Goal: Task Accomplishment & Management: Manage account settings

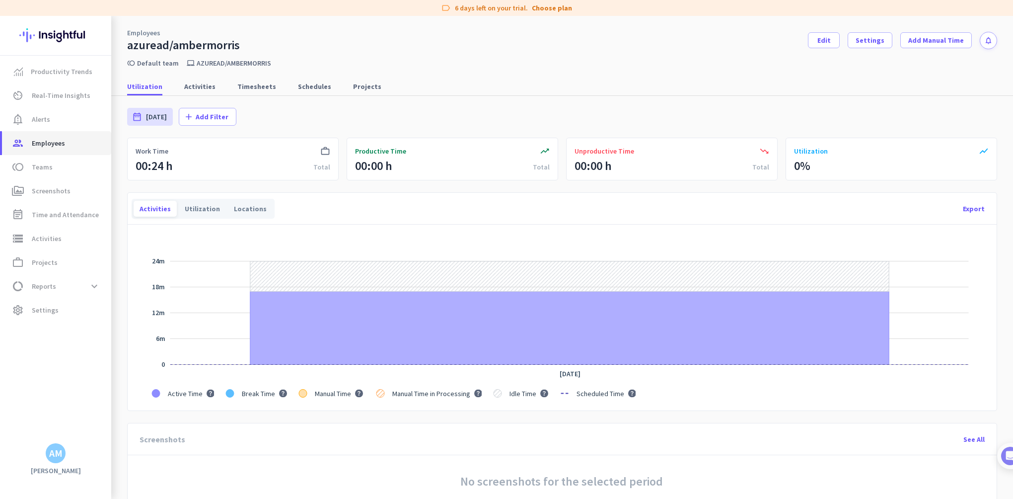
click at [45, 142] on span "Employees" at bounding box center [48, 143] width 33 height 12
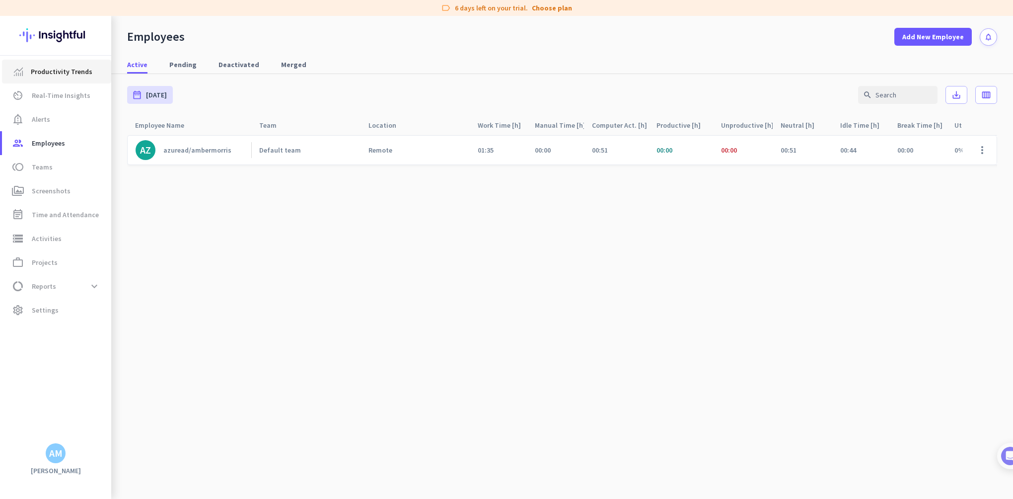
click at [53, 71] on span "Productivity Trends" at bounding box center [62, 72] width 62 height 12
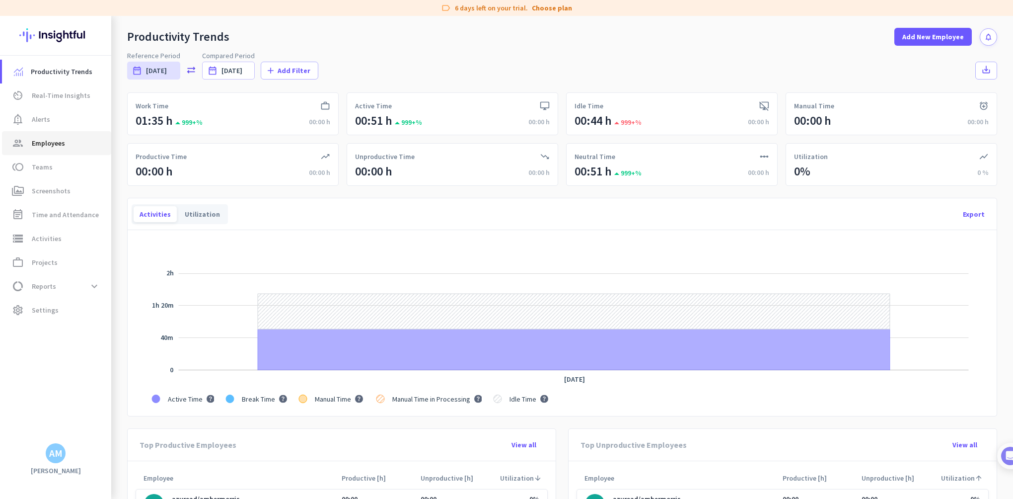
click at [51, 137] on span "Employees" at bounding box center [48, 143] width 33 height 12
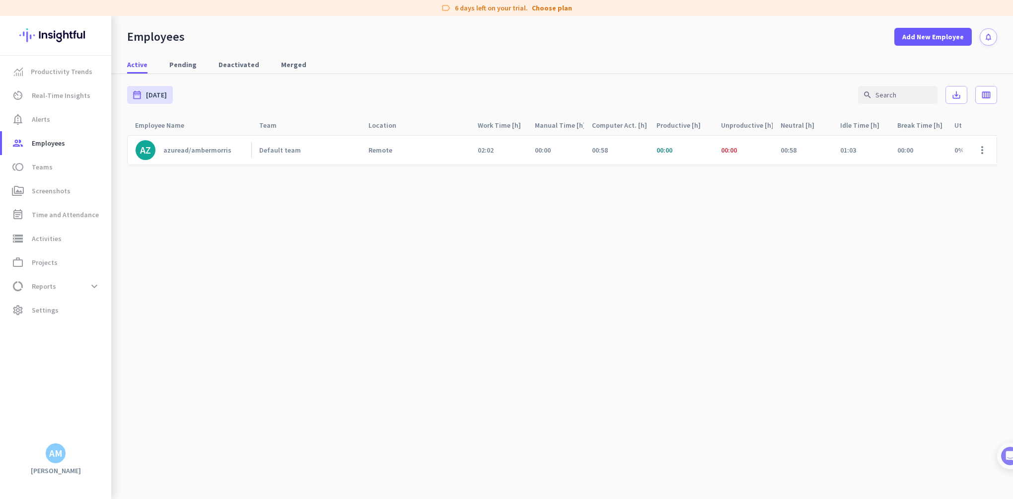
click at [206, 314] on cdk-virtual-scroll-viewport "AZ azuread/ambermorris Default team Remote 02:02 00:00 00:58 00:00 00:00 00:58 …" at bounding box center [562, 317] width 870 height 364
click at [58, 308] on span "settings Settings" at bounding box center [56, 310] width 93 height 12
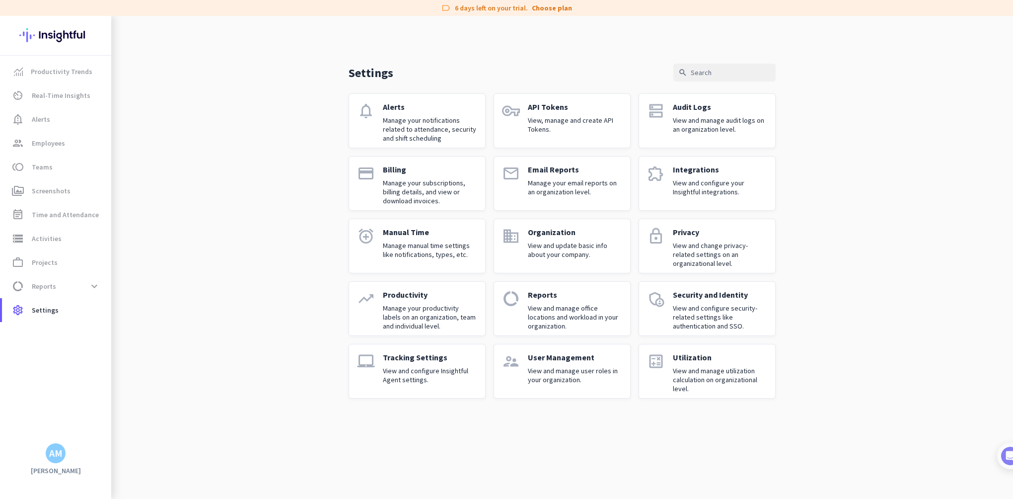
click at [562, 370] on p "View and manage user roles in your organization." at bounding box center [575, 375] width 94 height 18
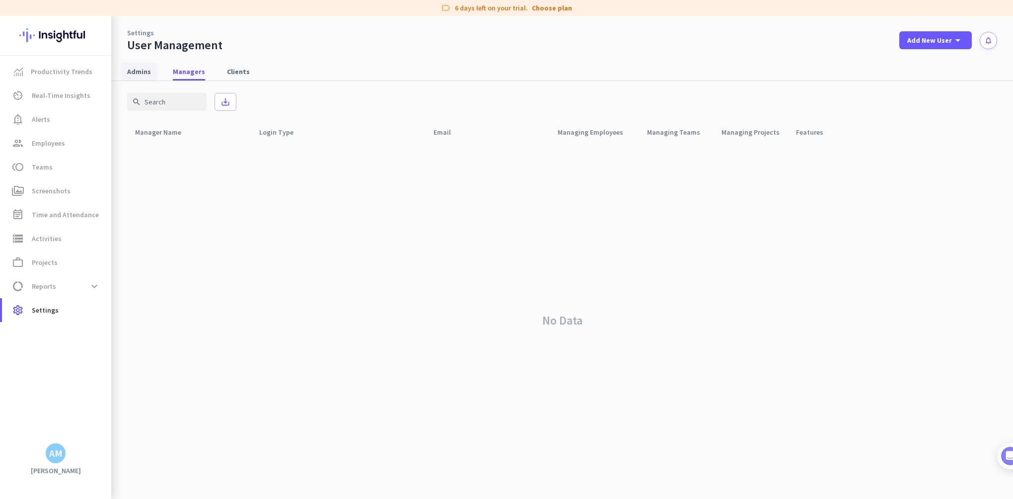
click at [140, 75] on span "Admins" at bounding box center [139, 72] width 24 height 10
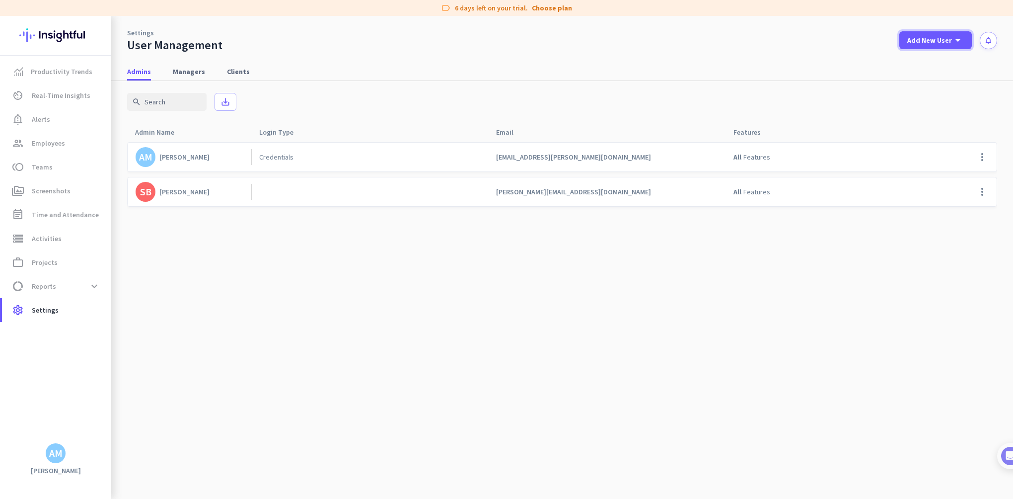
click at [935, 35] on span "Add New User" at bounding box center [930, 40] width 45 height 10
click at [929, 61] on div "Admin" at bounding box center [935, 62] width 22 height 10
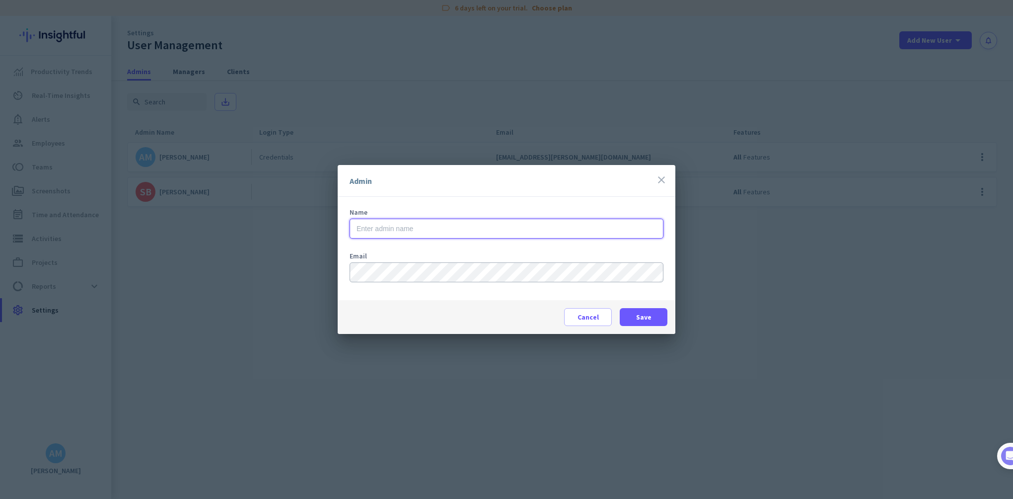
click at [457, 228] on input "text" at bounding box center [507, 229] width 314 height 20
type input "[PERSON_NAME]"
click at [637, 314] on span "Save" at bounding box center [643, 317] width 15 height 10
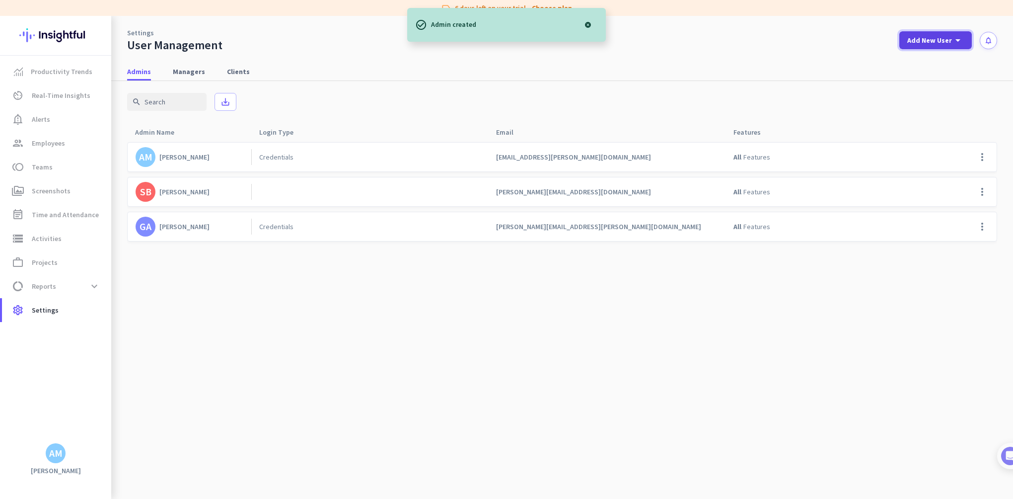
click at [930, 42] on span "Add New User" at bounding box center [930, 40] width 45 height 10
click at [932, 67] on div "add Admin" at bounding box center [932, 62] width 52 height 18
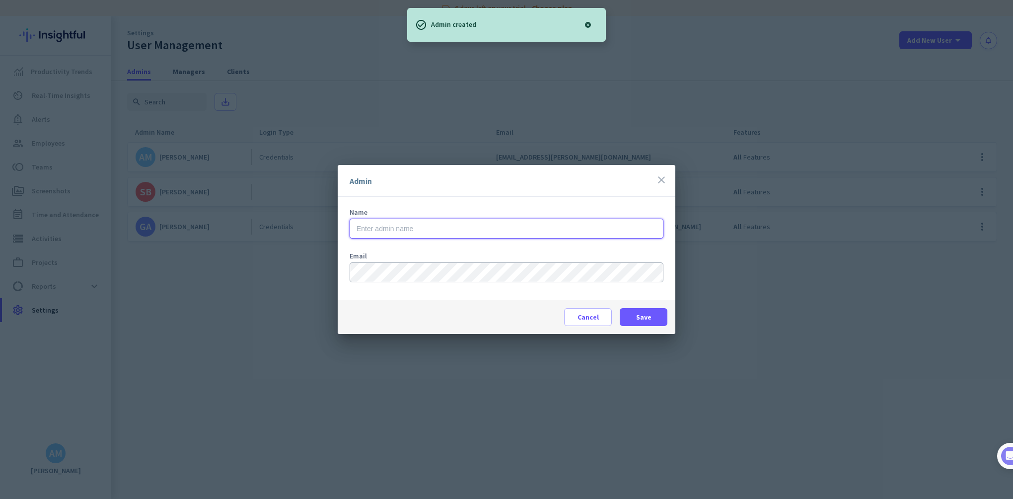
click at [420, 229] on input "text" at bounding box center [507, 229] width 314 height 20
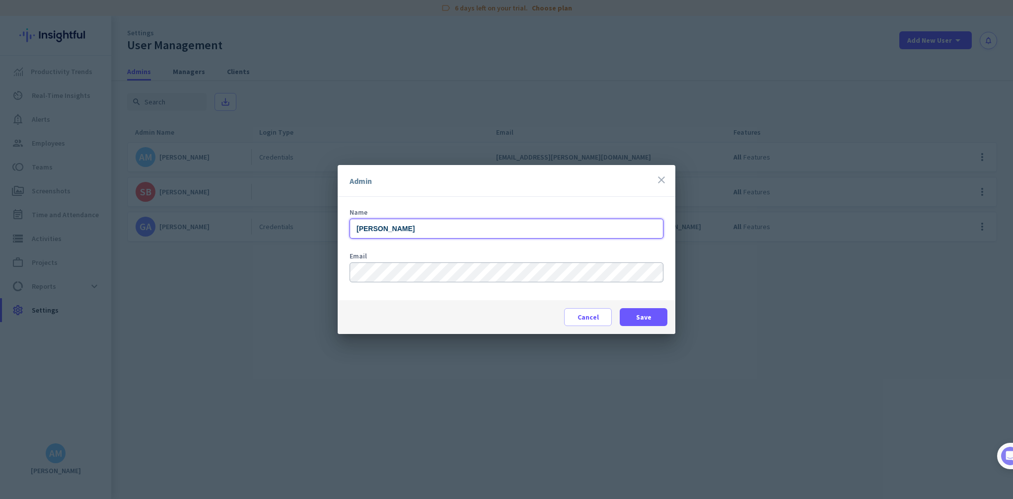
type input "[PERSON_NAME]"
click at [640, 321] on span "Save" at bounding box center [643, 317] width 15 height 10
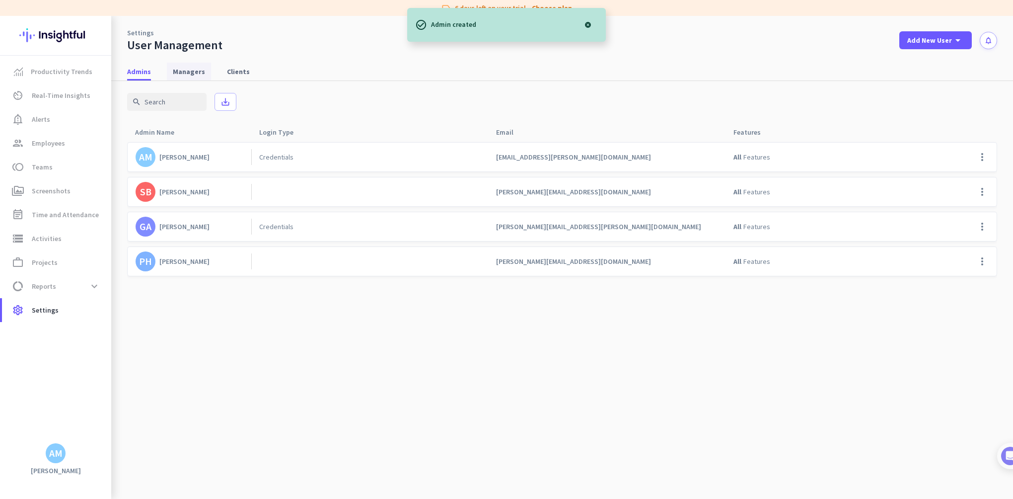
click at [178, 74] on span "Managers" at bounding box center [189, 72] width 32 height 10
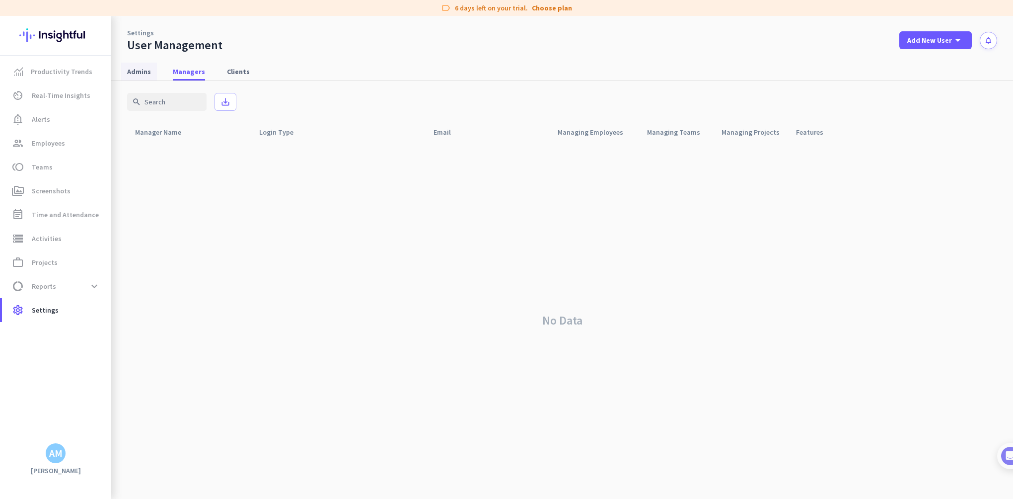
click at [134, 74] on span "Admins" at bounding box center [139, 72] width 24 height 10
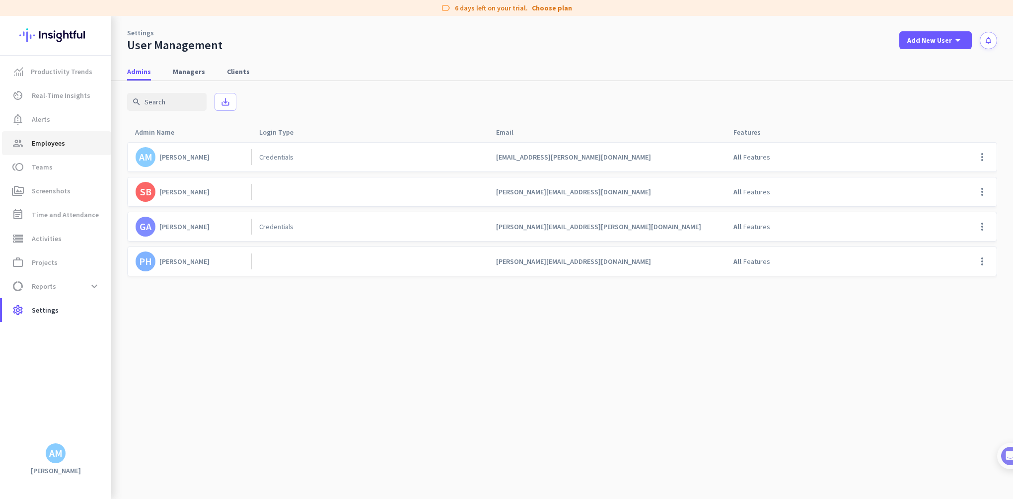
click at [50, 139] on span "Employees" at bounding box center [48, 143] width 33 height 12
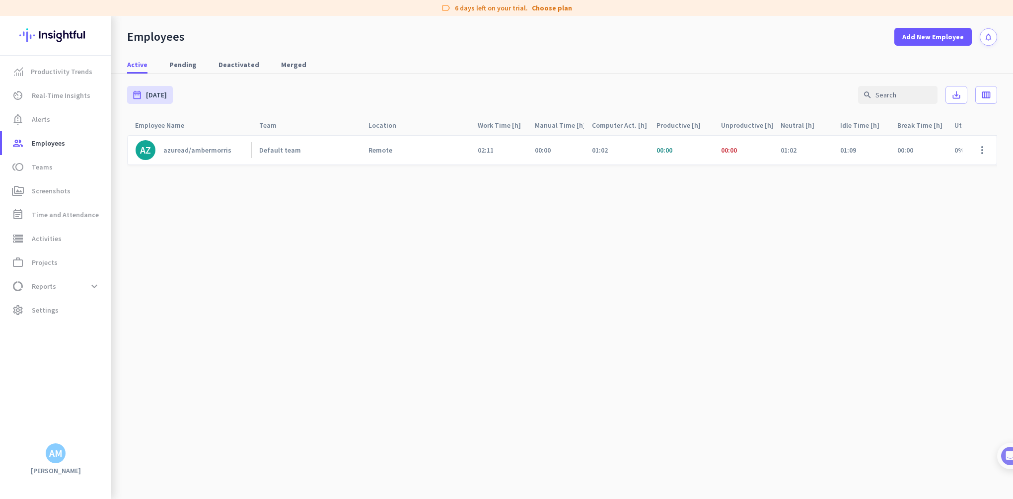
click at [194, 152] on div "azuread/ambermorris" at bounding box center [197, 150] width 68 height 9
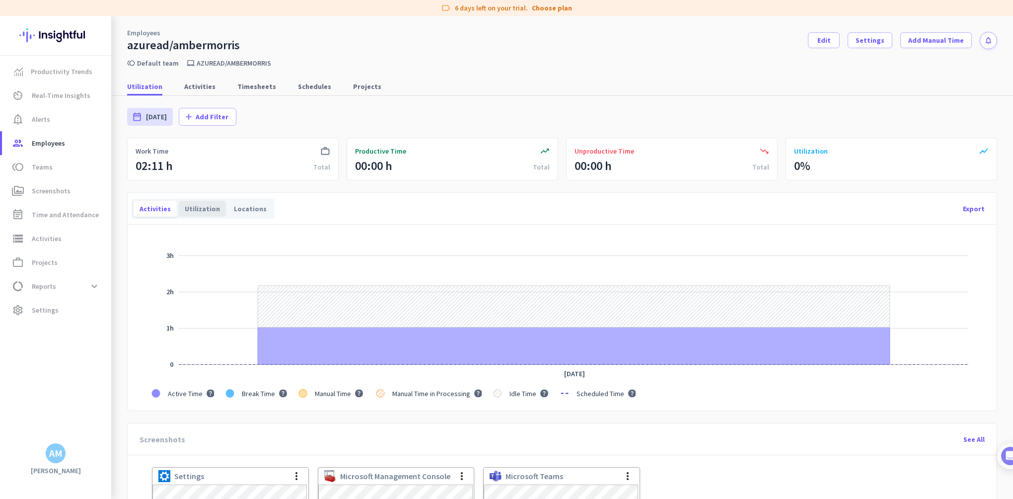
click at [201, 208] on div "Utilization" at bounding box center [202, 209] width 47 height 16
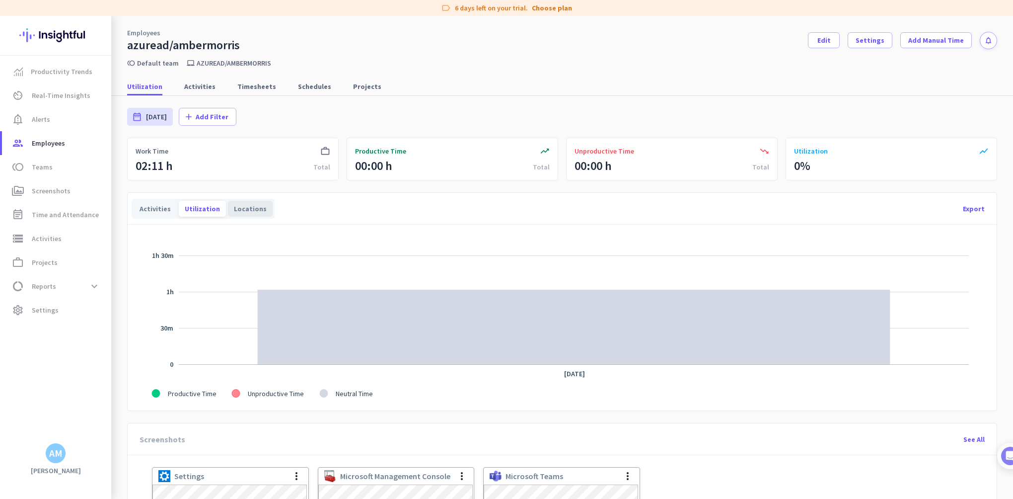
click at [247, 205] on div "Locations" at bounding box center [250, 209] width 45 height 16
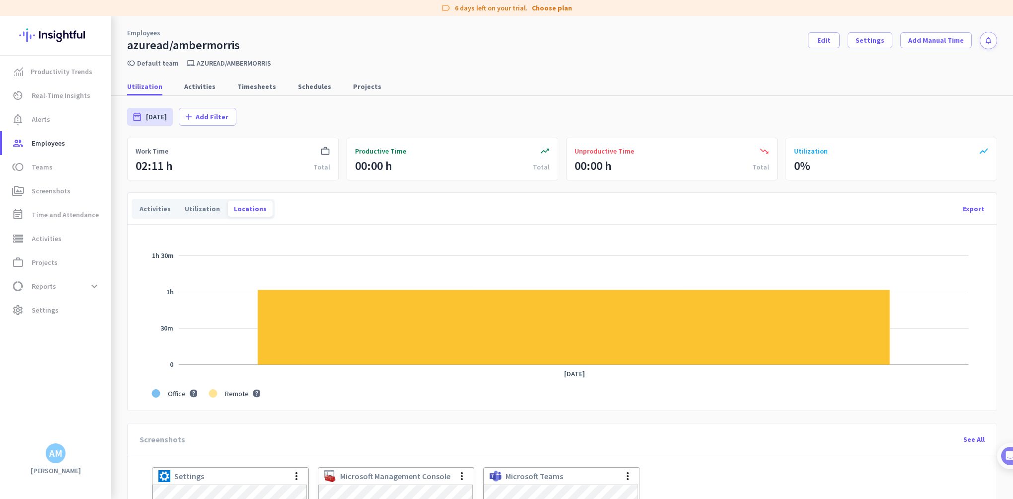
drag, startPoint x: 151, startPoint y: 203, endPoint x: 146, endPoint y: 219, distance: 16.8
click at [153, 203] on div "Activities" at bounding box center [155, 209] width 43 height 16
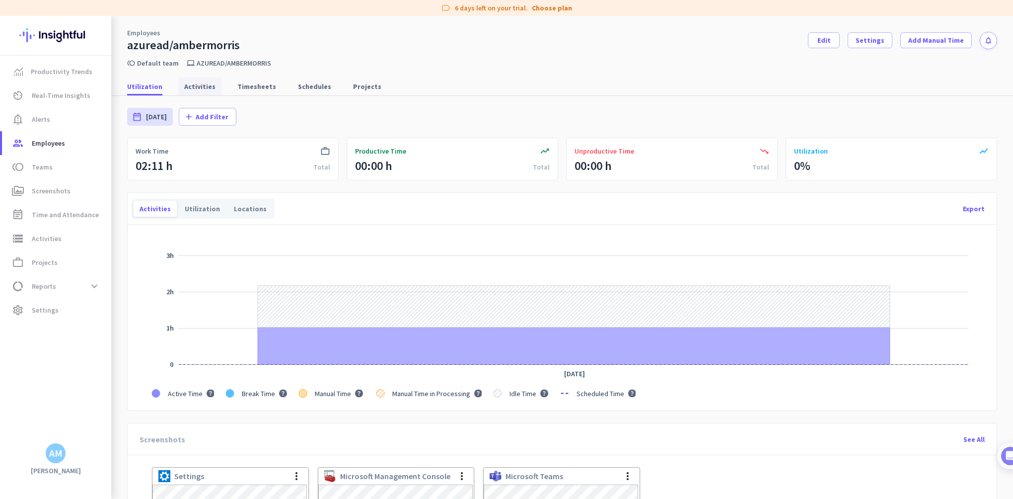
click at [198, 88] on span "Activities" at bounding box center [199, 86] width 31 height 10
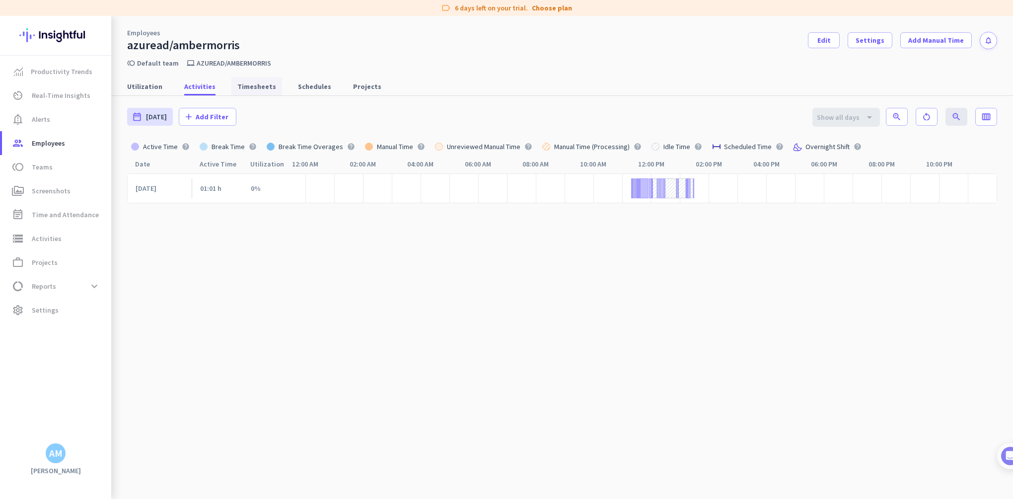
click at [243, 85] on span "Timesheets" at bounding box center [256, 86] width 39 height 10
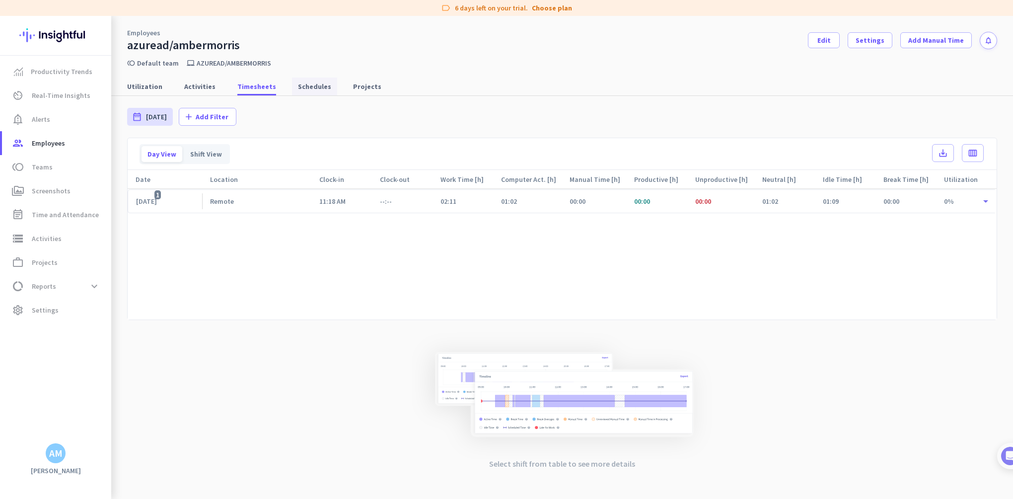
click at [298, 87] on span "Schedules" at bounding box center [314, 86] width 33 height 10
type input "[DATE] - [DATE]"
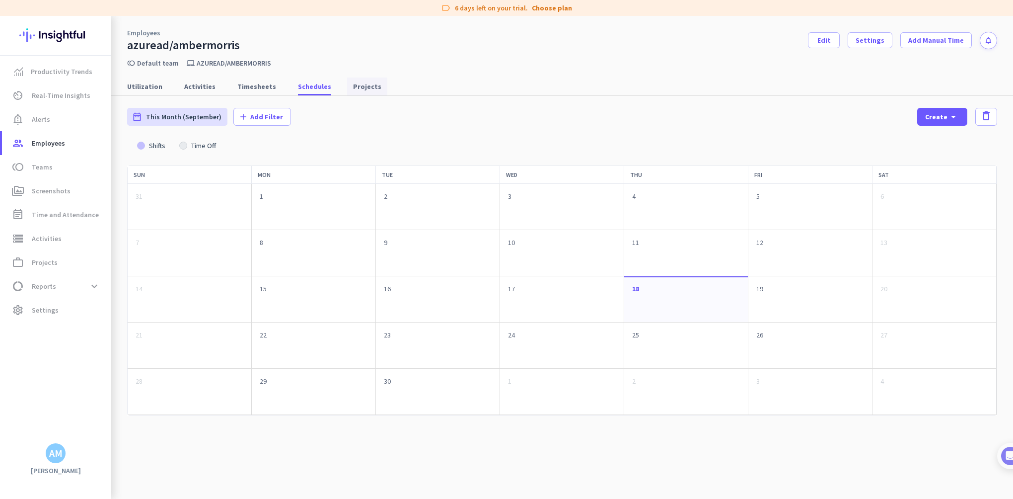
click at [353, 90] on span "Projects" at bounding box center [367, 86] width 28 height 10
type input "[DATE] - [DATE]"
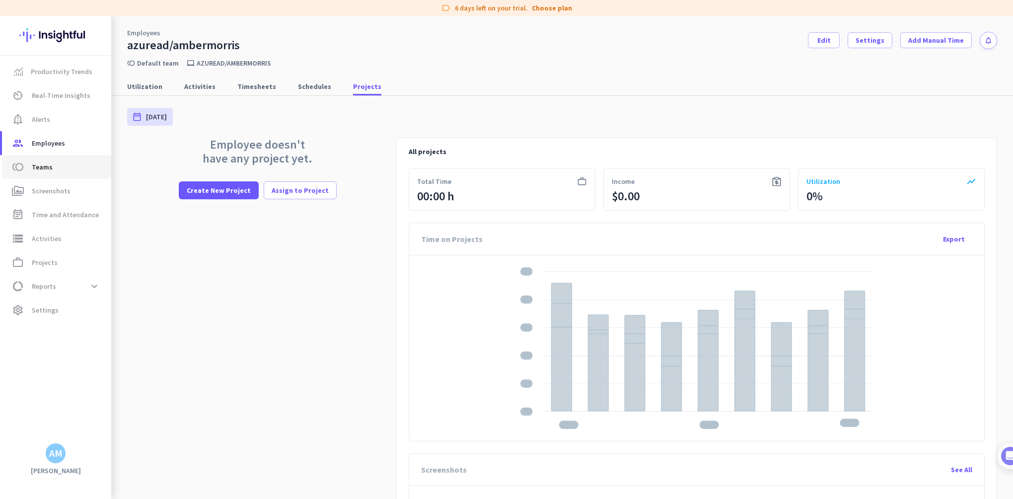
click at [58, 158] on link "toll Teams" at bounding box center [56, 167] width 109 height 24
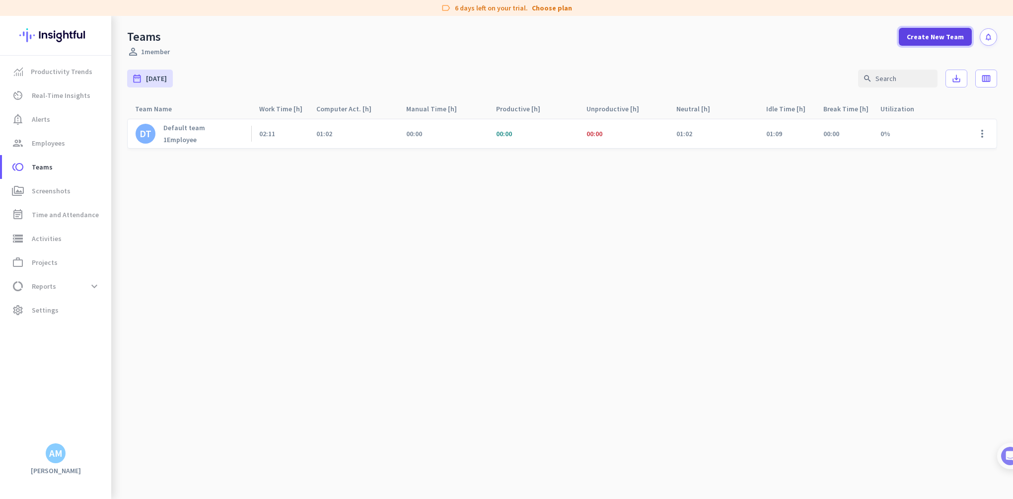
click at [933, 39] on span "Create New Team" at bounding box center [935, 37] width 57 height 10
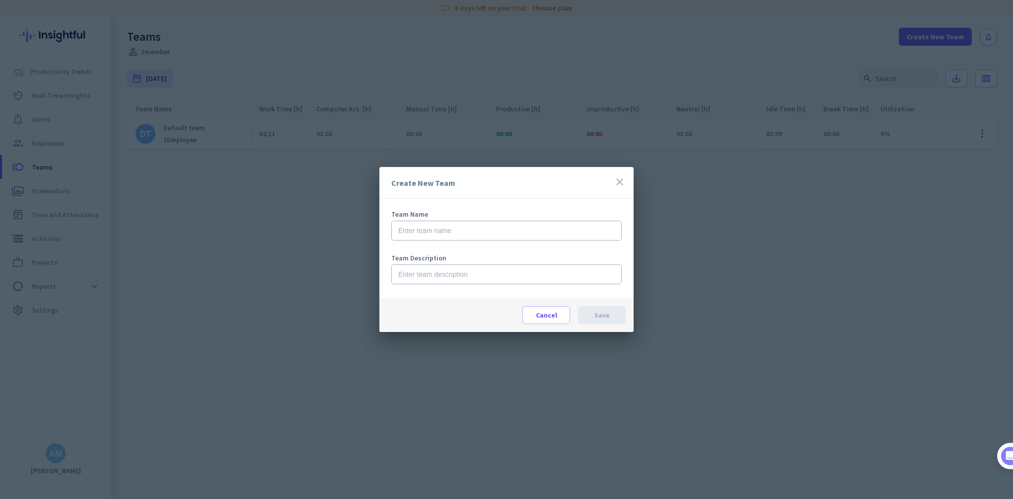
click at [613, 180] on div "Create New Team close" at bounding box center [507, 183] width 254 height 32
click at [618, 183] on icon "close" at bounding box center [620, 182] width 12 height 12
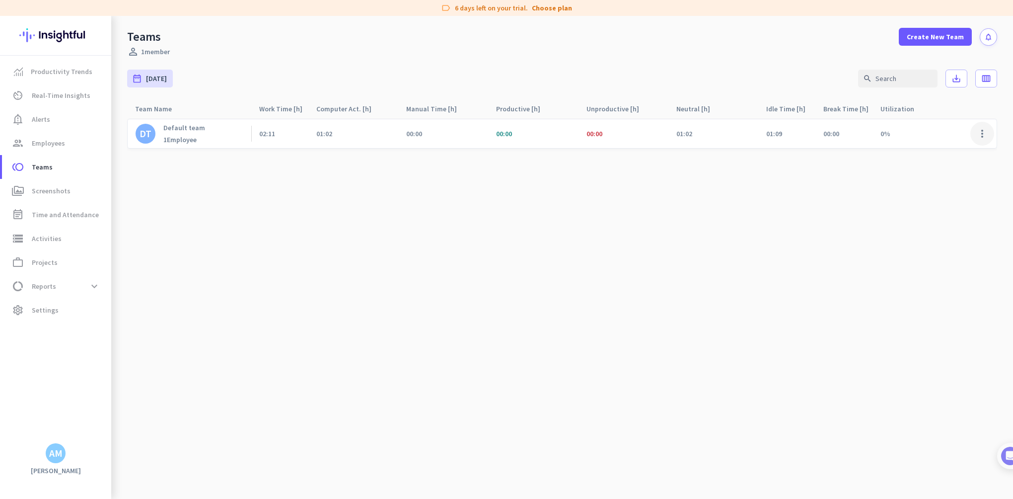
click at [980, 131] on span at bounding box center [983, 134] width 24 height 24
click at [950, 158] on span "Edit" at bounding box center [956, 155] width 62 height 10
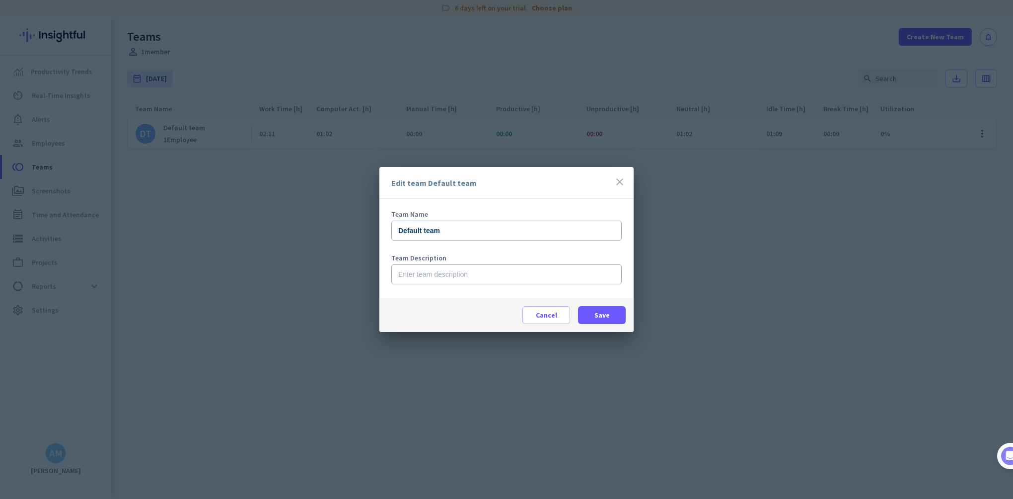
click at [618, 177] on icon "close" at bounding box center [620, 182] width 12 height 12
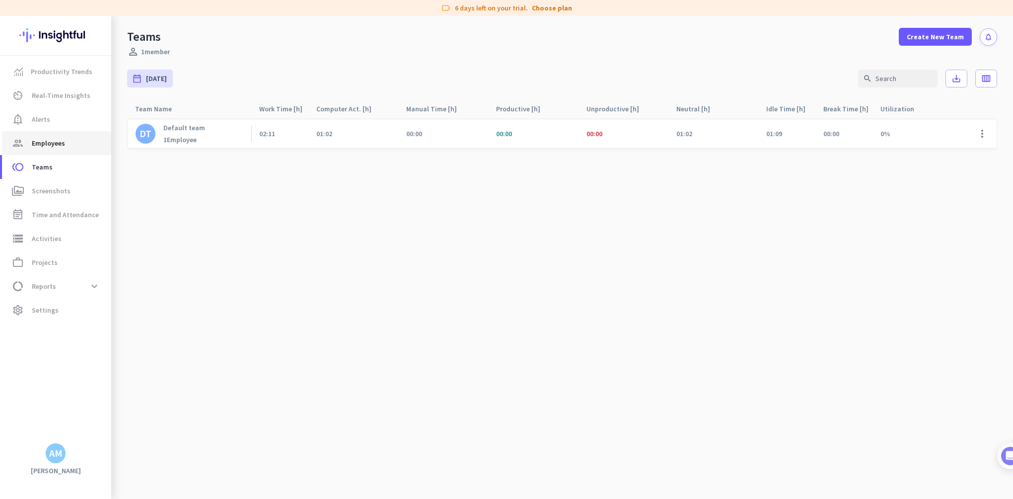
click at [30, 145] on span "group Employees" at bounding box center [56, 143] width 93 height 12
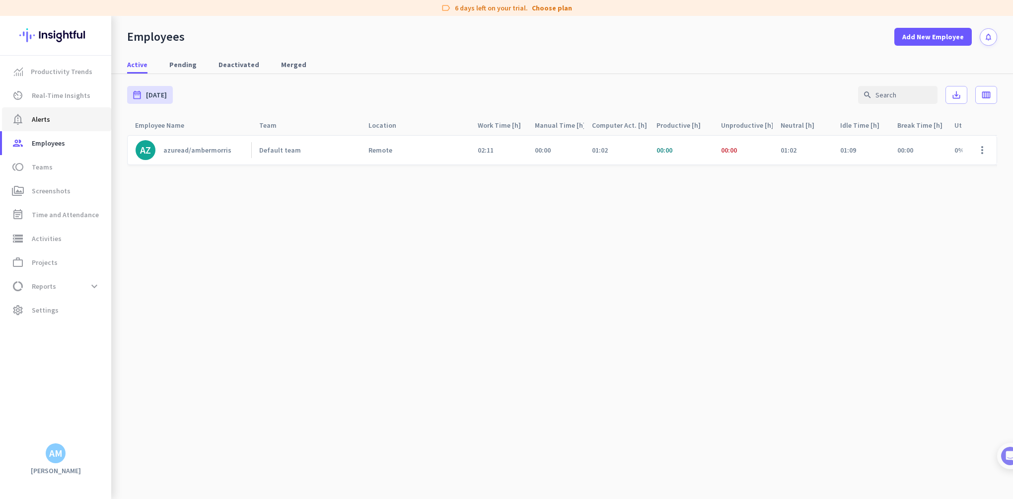
click at [55, 120] on span "notification_important Alerts" at bounding box center [56, 119] width 93 height 12
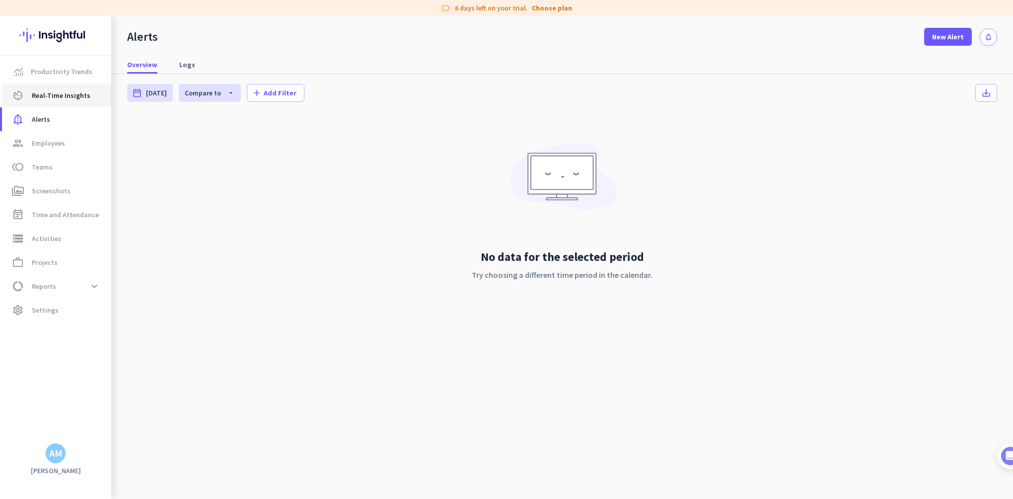
click at [67, 96] on span "Real-Time Insights" at bounding box center [61, 95] width 59 height 12
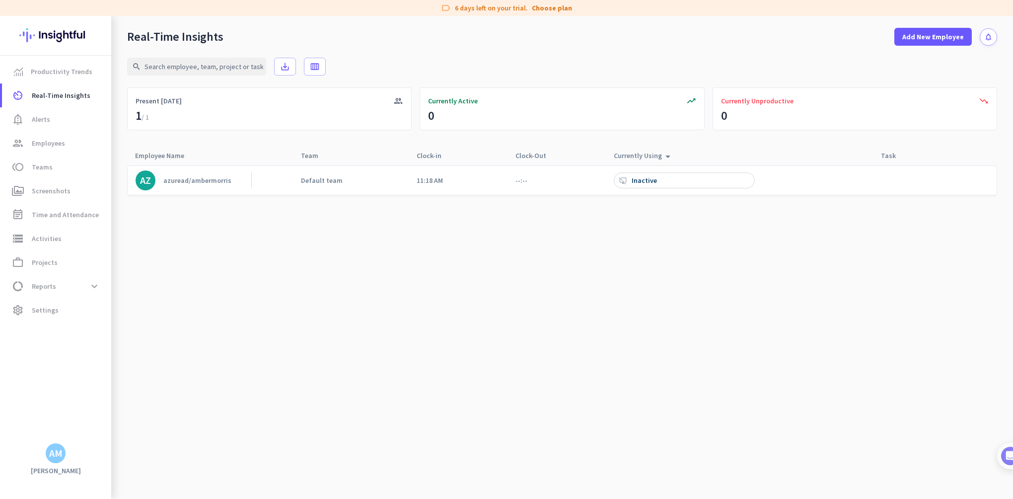
click at [657, 182] on div "Inactive" at bounding box center [645, 180] width 27 height 9
